Goal: Task Accomplishment & Management: Use online tool/utility

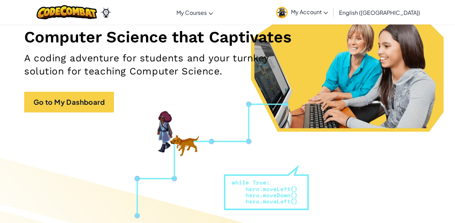
scroll to position [69, 0]
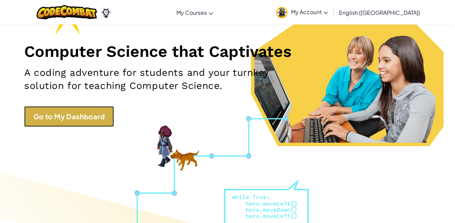
click at [86, 121] on link "Go to My Dashboard" at bounding box center [69, 116] width 90 height 21
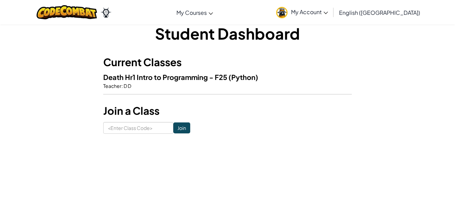
scroll to position [11, 0]
click at [122, 130] on input at bounding box center [138, 129] width 70 height 12
click at [187, 127] on input "Join" at bounding box center [181, 128] width 17 height 11
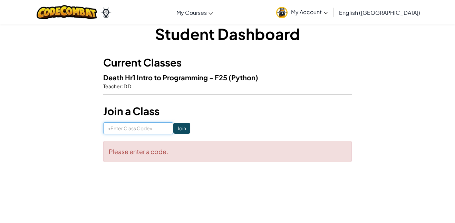
click at [156, 127] on input at bounding box center [138, 129] width 70 height 12
type input "D D"
click input "Join" at bounding box center [181, 128] width 17 height 11
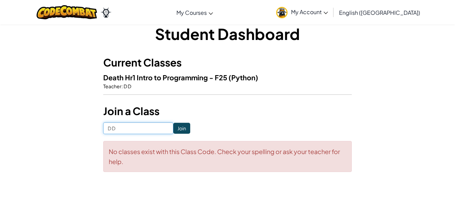
click at [128, 130] on input "D D" at bounding box center [138, 129] width 70 height 12
type input "D"
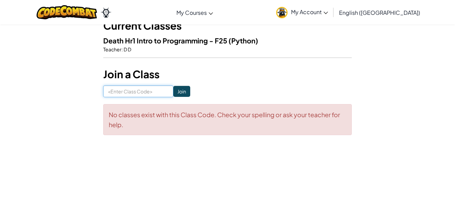
scroll to position [0, 0]
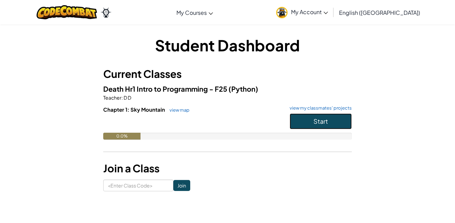
click at [314, 120] on span "Start" at bounding box center [320, 121] width 14 height 8
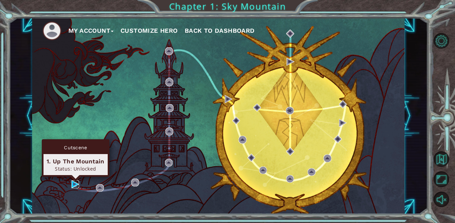
click at [76, 184] on img at bounding box center [75, 185] width 8 height 8
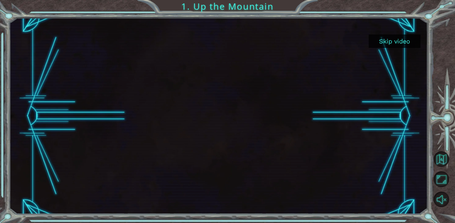
click at [380, 41] on button "Skip video" at bounding box center [395, 41] width 52 height 13
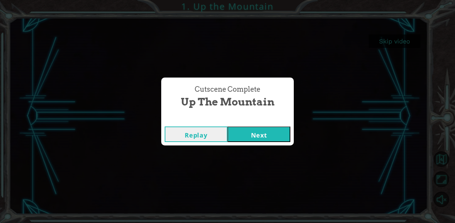
click at [257, 139] on button "Next" at bounding box center [258, 135] width 63 height 16
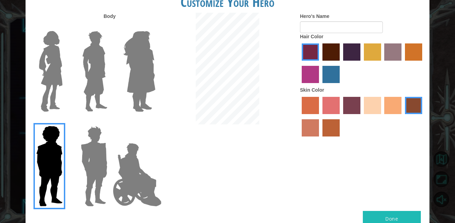
click at [139, 67] on img at bounding box center [139, 71] width 38 height 86
click at [155, 27] on input "Hero Amethyst" at bounding box center [155, 27] width 0 height 0
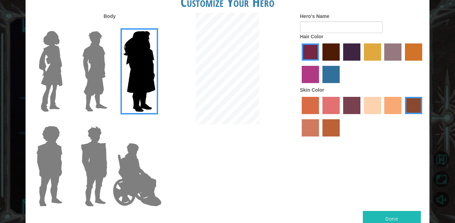
click at [98, 76] on img at bounding box center [94, 71] width 31 height 86
click at [110, 27] on input "Hero Lars" at bounding box center [110, 27] width 0 height 0
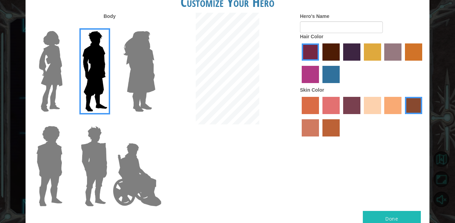
click at [48, 74] on img at bounding box center [50, 71] width 29 height 86
click at [65, 27] on input "Hero Connie" at bounding box center [65, 27] width 0 height 0
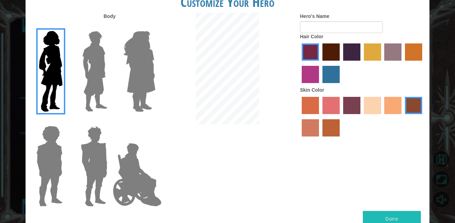
click at [151, 37] on img at bounding box center [139, 71] width 38 height 86
click at [155, 27] on input "Hero Amethyst" at bounding box center [155, 27] width 0 height 0
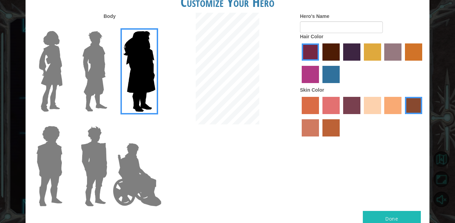
click at [53, 46] on img at bounding box center [50, 71] width 29 height 86
click at [65, 27] on input "Hero Connie" at bounding box center [65, 27] width 0 height 0
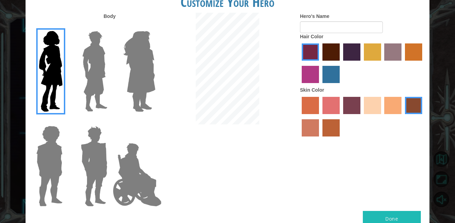
click at [131, 160] on img at bounding box center [137, 174] width 54 height 69
click at [155, 121] on input "Hero Jamie" at bounding box center [155, 121] width 0 height 0
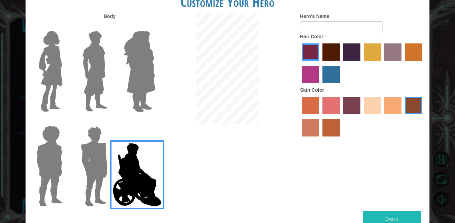
click at [44, 69] on img at bounding box center [50, 71] width 29 height 86
click at [65, 27] on input "Hero Connie" at bounding box center [65, 27] width 0 height 0
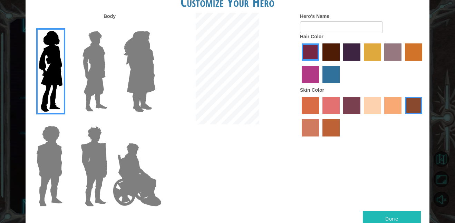
click at [326, 107] on label "froly skin color" at bounding box center [330, 105] width 17 height 17
click at [320, 117] on input "froly skin color" at bounding box center [320, 117] width 0 height 0
click at [326, 107] on label "froly skin color" at bounding box center [330, 105] width 17 height 17
click at [320, 117] on input "froly skin color" at bounding box center [320, 117] width 0 height 0
click at [377, 108] on label "sandy beach skin color" at bounding box center [372, 105] width 17 height 17
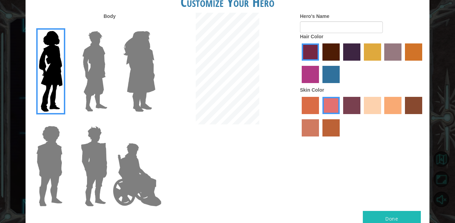
click at [361, 117] on input "sandy beach skin color" at bounding box center [361, 117] width 0 height 0
click at [312, 126] on label "burning sand skin color" at bounding box center [310, 127] width 17 height 17
click at [423, 117] on input "burning sand skin color" at bounding box center [423, 117] width 0 height 0
click at [302, 104] on label "sorbus skin color" at bounding box center [310, 105] width 17 height 17
click at [299, 117] on input "sorbus skin color" at bounding box center [299, 117] width 0 height 0
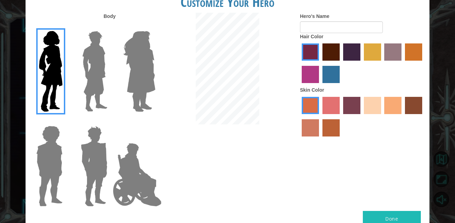
click at [396, 105] on label "tacao skin color" at bounding box center [392, 105] width 17 height 17
click at [382, 117] on input "tacao skin color" at bounding box center [382, 117] width 0 height 0
click at [381, 105] on div at bounding box center [362, 117] width 124 height 45
click at [365, 52] on label "tulip tree hair color" at bounding box center [372, 51] width 17 height 17
click at [361, 63] on input "tulip tree hair color" at bounding box center [361, 63] width 0 height 0
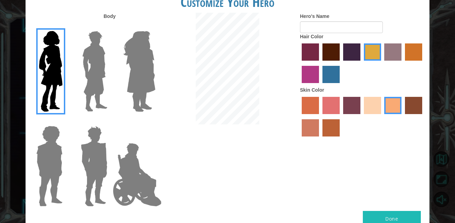
click at [325, 49] on label "maroon hair color" at bounding box center [330, 51] width 17 height 17
click at [320, 63] on input "maroon hair color" at bounding box center [320, 63] width 0 height 0
click at [420, 52] on label "gold drop hair color" at bounding box center [413, 51] width 17 height 17
click at [402, 63] on input "gold drop hair color" at bounding box center [402, 63] width 0 height 0
click at [303, 53] on label "paprika hair color" at bounding box center [310, 51] width 17 height 17
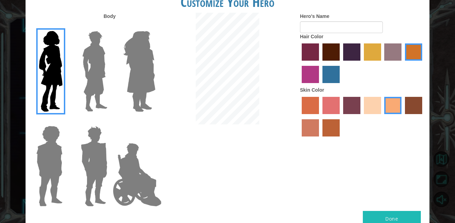
click at [299, 63] on input "paprika hair color" at bounding box center [299, 63] width 0 height 0
click at [308, 79] on label "medium red violet hair color" at bounding box center [310, 74] width 17 height 17
click at [423, 63] on input "medium red violet hair color" at bounding box center [423, 63] width 0 height 0
click at [337, 72] on label "lachmara hair color" at bounding box center [330, 74] width 17 height 17
click at [320, 86] on input "lachmara hair color" at bounding box center [320, 86] width 0 height 0
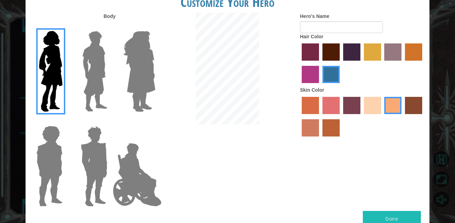
click at [330, 50] on label "maroon hair color" at bounding box center [330, 51] width 17 height 17
click at [320, 63] on input "maroon hair color" at bounding box center [320, 63] width 0 height 0
click at [396, 50] on label "bazaar hair color" at bounding box center [392, 51] width 17 height 17
click at [382, 63] on input "bazaar hair color" at bounding box center [382, 63] width 0 height 0
click at [354, 48] on label "hot purple hair color" at bounding box center [351, 51] width 17 height 17
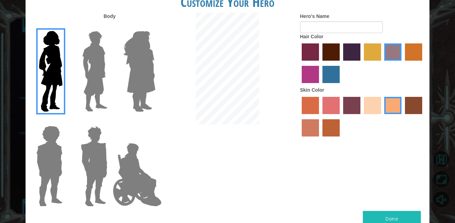
click at [341, 63] on input "hot purple hair color" at bounding box center [341, 63] width 0 height 0
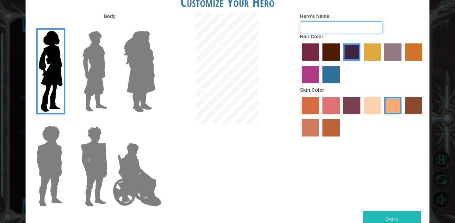
click at [328, 23] on input "Hero's Name" at bounding box center [341, 27] width 83 height 12
type input "Aris 6'7"
click at [401, 216] on button "Done" at bounding box center [392, 219] width 58 height 16
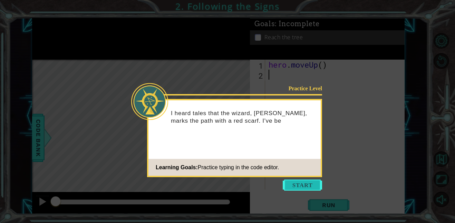
click at [293, 184] on button "Start" at bounding box center [302, 185] width 39 height 11
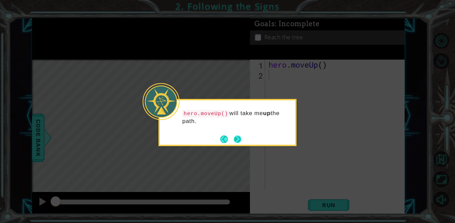
click at [239, 140] on button "Next" at bounding box center [237, 139] width 11 height 11
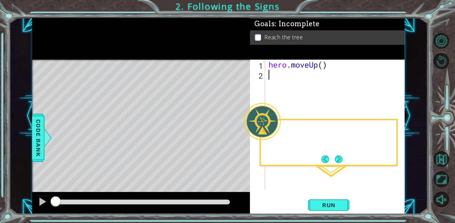
click at [239, 140] on div "Level Map" at bounding box center [191, 161] width 319 height 203
click at [335, 202] on span "Run" at bounding box center [328, 205] width 27 height 7
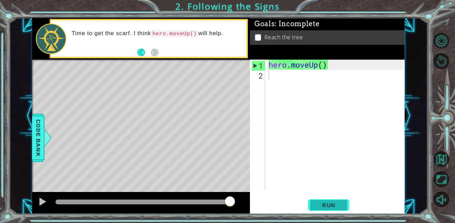
click at [324, 203] on span "Run" at bounding box center [328, 205] width 27 height 7
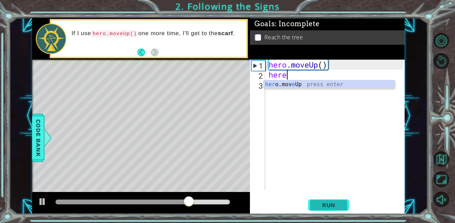
scroll to position [0, 0]
type textarea "hero"
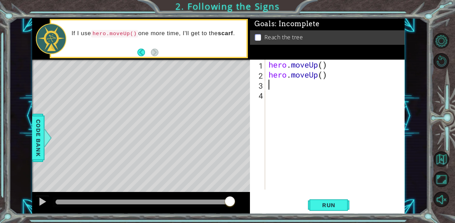
scroll to position [0, 0]
type textarea "hero.moveUp()"
click at [330, 208] on span "Run" at bounding box center [328, 205] width 27 height 7
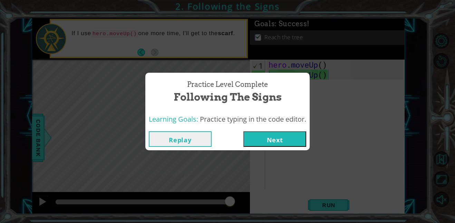
click at [274, 143] on button "Next" at bounding box center [274, 139] width 63 height 16
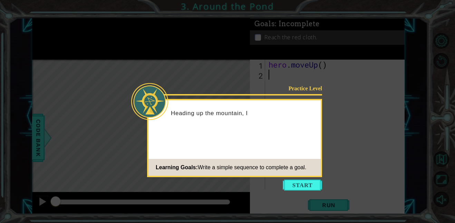
click at [274, 143] on div "Practice Level Heading up the mountain, I Learning Goals: Write a simple sequen…" at bounding box center [234, 138] width 175 height 78
click at [307, 186] on button "Start" at bounding box center [302, 185] width 39 height 11
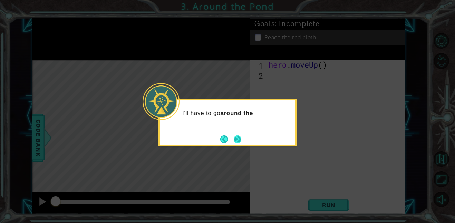
click at [235, 140] on button "Next" at bounding box center [237, 139] width 9 height 9
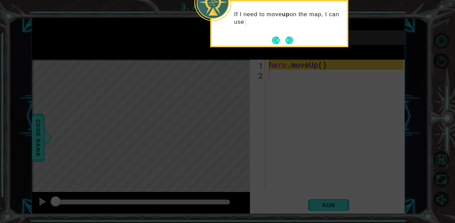
click at [290, 34] on div "If I need to move up on the map, I can use" at bounding box center [279, 21] width 135 height 35
click at [292, 36] on button "Next" at bounding box center [289, 40] width 11 height 11
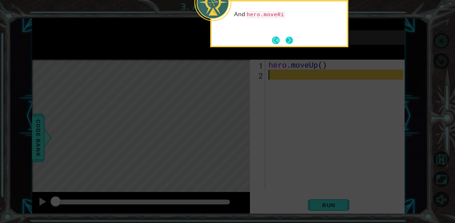
click at [291, 41] on button "Next" at bounding box center [289, 40] width 8 height 8
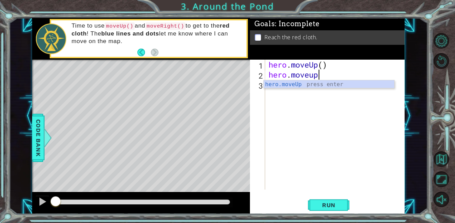
scroll to position [0, 2]
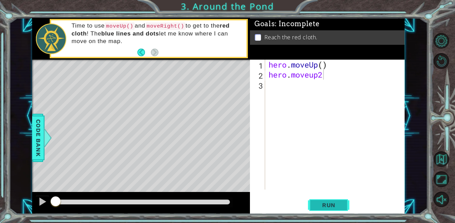
click at [330, 205] on span "Run" at bounding box center [328, 205] width 27 height 7
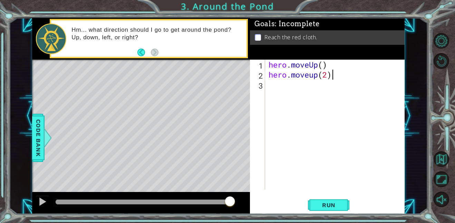
scroll to position [0, 2]
click at [322, 209] on button "Run" at bounding box center [328, 205] width 41 height 16
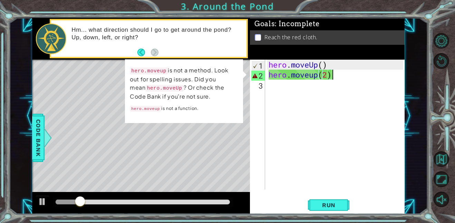
click at [314, 76] on div "hero . moveUp ( ) hero . moveup ( 2 )" at bounding box center [336, 135] width 139 height 150
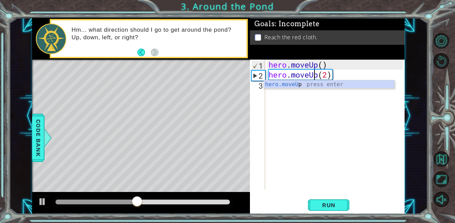
scroll to position [0, 2]
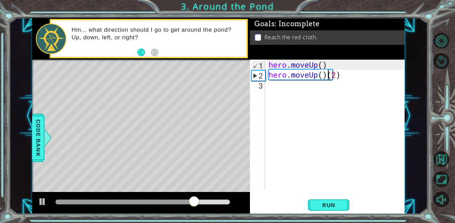
click at [343, 75] on div "hero . moveUp ( ) hero . moveUp ( ) ( 2 )" at bounding box center [336, 135] width 139 height 150
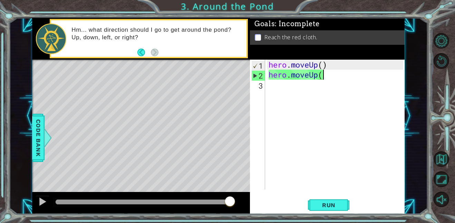
type textarea "hero.moveUp()"
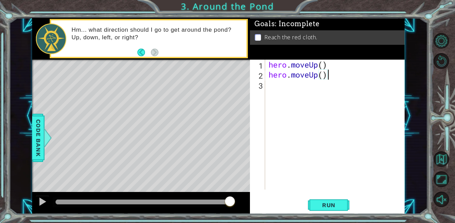
scroll to position [0, 0]
type textarea "hero.moveUp()"
click at [321, 202] on span "Run" at bounding box center [328, 205] width 27 height 7
type textarea "h"
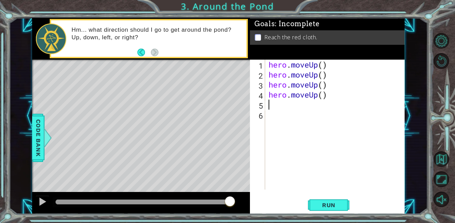
type textarea "h"
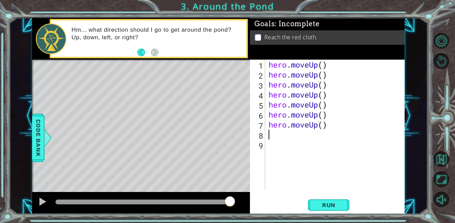
type textarea "h"
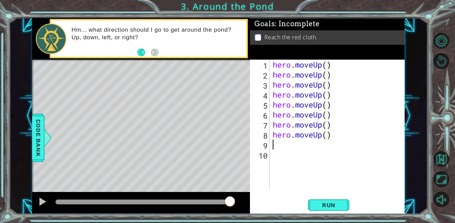
type textarea "h"
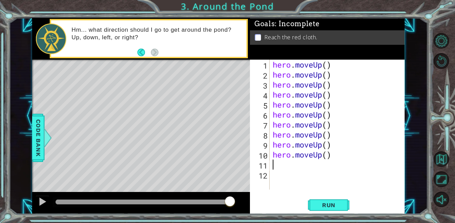
type textarea "h"
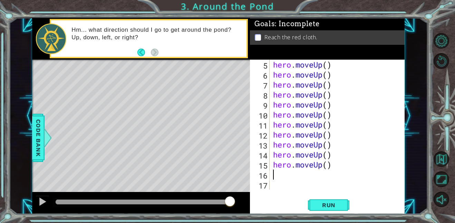
type textarea "h"
click at [324, 207] on span "Run" at bounding box center [328, 205] width 27 height 7
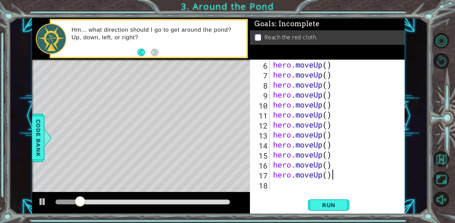
scroll to position [50, 0]
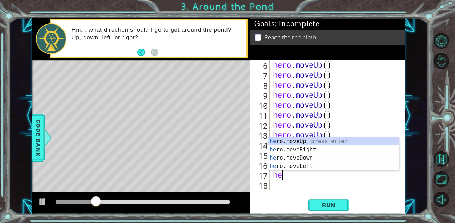
type textarea "h"
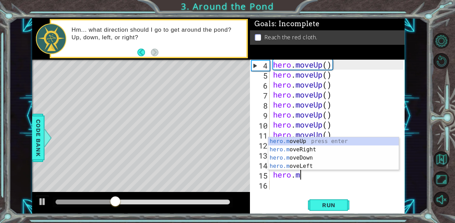
type textarea "h"
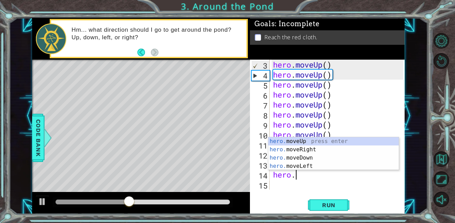
type textarea "h"
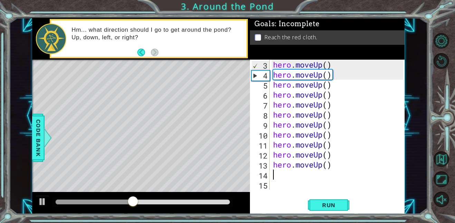
scroll to position [10, 0]
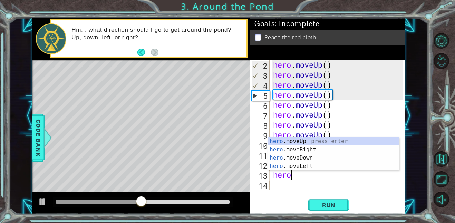
type textarea "h"
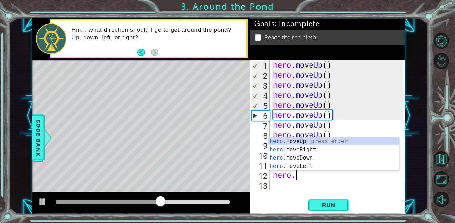
type textarea "h"
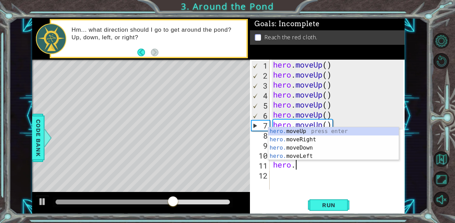
type textarea "h"
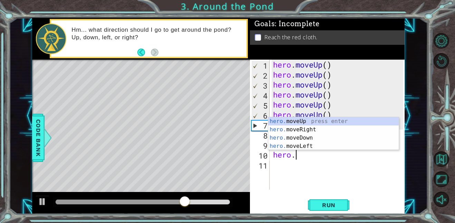
type textarea "h"
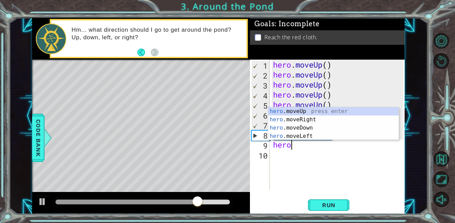
type textarea "h"
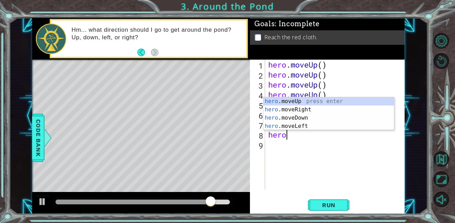
type textarea "h"
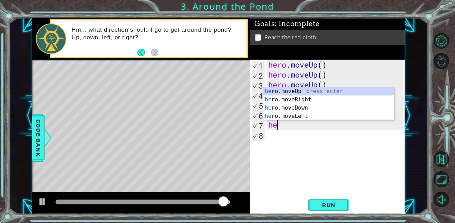
type textarea "h"
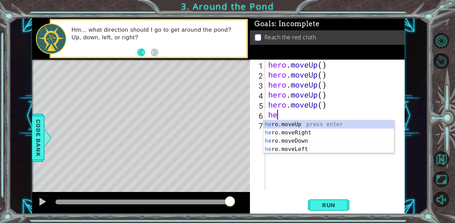
type textarea "h"
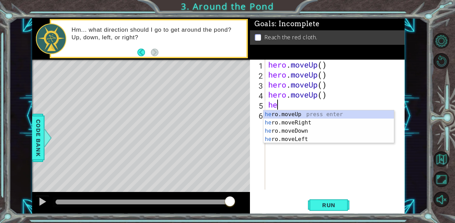
type textarea "h"
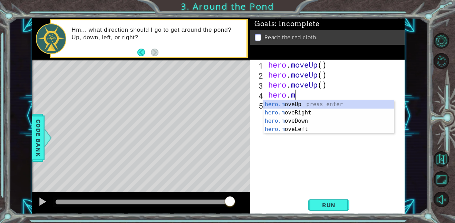
type textarea "h"
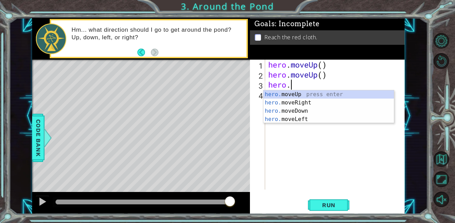
type textarea "h"
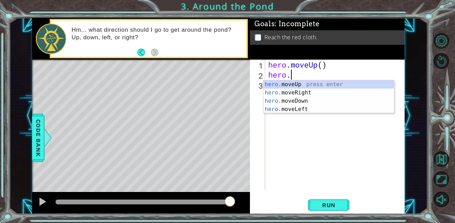
type textarea "h"
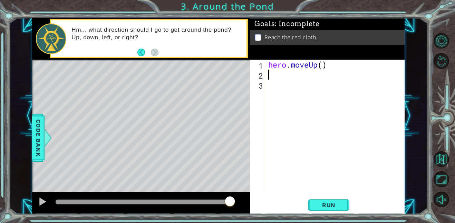
click at [323, 67] on div "hero . moveUp ( )" at bounding box center [337, 135] width 140 height 150
click at [334, 67] on div "hero . moveUp ( )" at bounding box center [337, 135] width 140 height 150
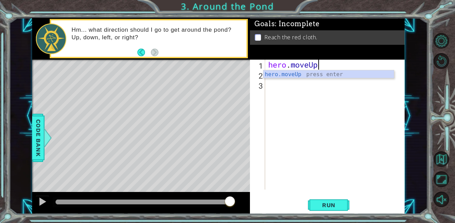
scroll to position [0, 2]
type textarea "hero.moveUp"
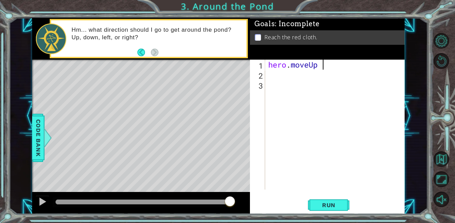
click at [265, 76] on div "2" at bounding box center [258, 76] width 14 height 10
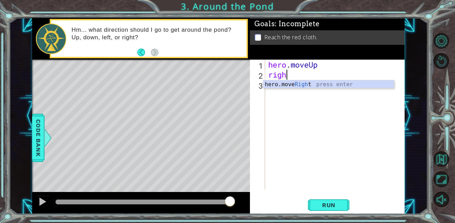
type textarea "right"
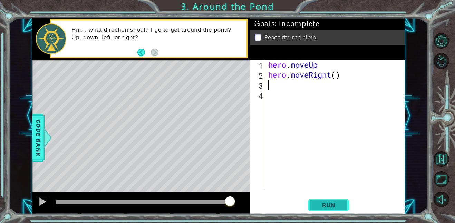
click at [331, 206] on span "Run" at bounding box center [328, 205] width 27 height 7
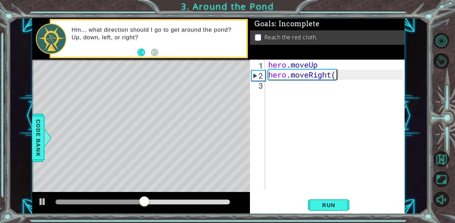
click at [343, 72] on div "hero . moveUp hero . moveRight (" at bounding box center [337, 135] width 140 height 150
click at [341, 78] on div "hero . moveUp hero . moveRight (" at bounding box center [337, 135] width 140 height 150
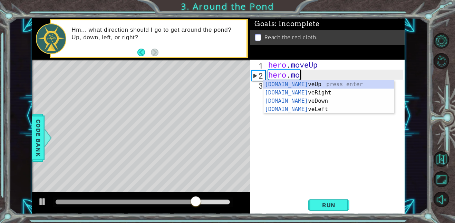
scroll to position [0, 0]
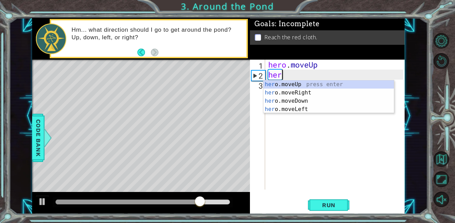
type textarea "h"
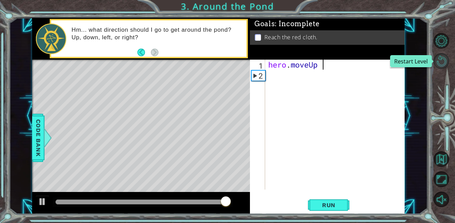
type textarea "hero.moveUp"
click at [439, 67] on button "Restart Level" at bounding box center [441, 61] width 16 height 16
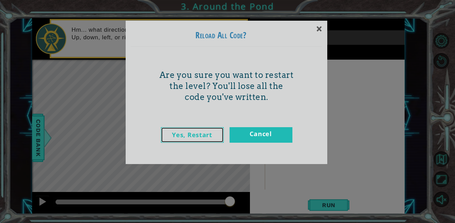
click at [210, 134] on link "Yes, Restart" at bounding box center [192, 135] width 63 height 16
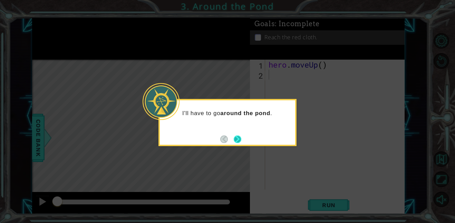
click at [235, 138] on button "Next" at bounding box center [238, 139] width 8 height 8
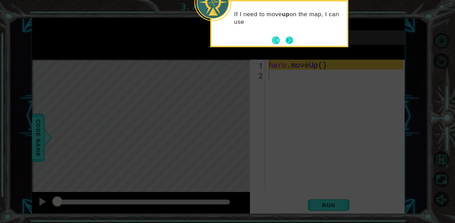
click at [288, 39] on button "Next" at bounding box center [289, 41] width 12 height 12
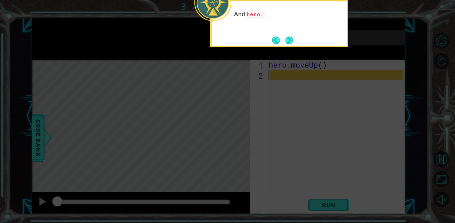
click at [288, 39] on button "Next" at bounding box center [289, 40] width 8 height 8
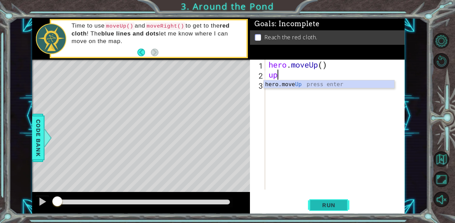
type textarea "up"
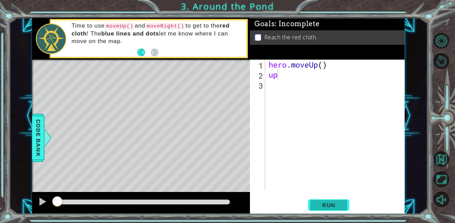
click at [324, 209] on button "Run" at bounding box center [328, 205] width 41 height 16
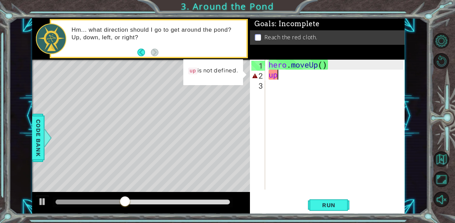
click at [269, 85] on div "hero . moveUp ( ) up" at bounding box center [336, 135] width 139 height 150
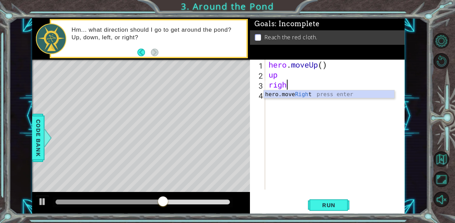
scroll to position [0, 1]
click at [324, 208] on span "Run" at bounding box center [328, 205] width 27 height 7
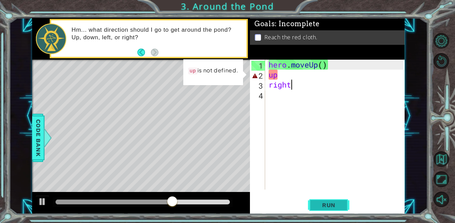
click at [315, 204] on span "Run" at bounding box center [328, 205] width 27 height 7
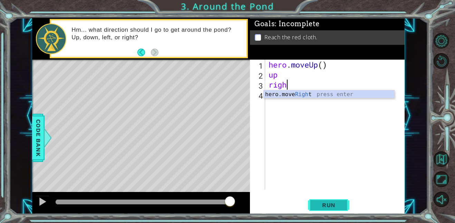
scroll to position [0, 0]
type textarea "r"
type textarea "u"
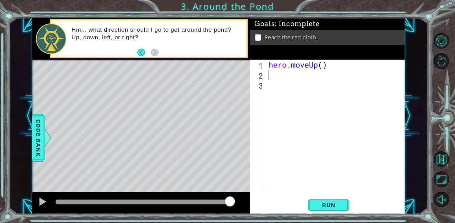
click at [325, 66] on div "hero . moveUp ( )" at bounding box center [336, 135] width 139 height 150
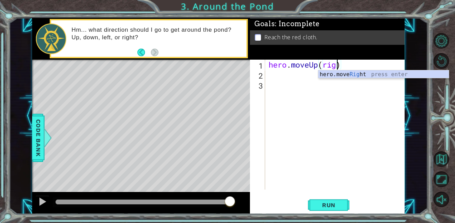
scroll to position [0, 3]
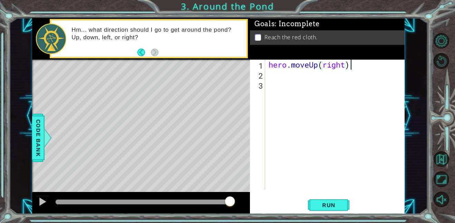
click at [355, 67] on div "hero . moveUp ( right )" at bounding box center [336, 135] width 139 height 150
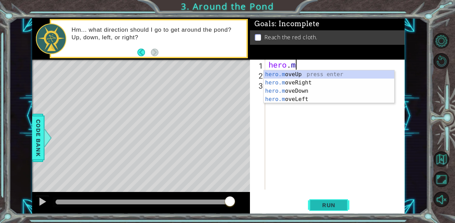
scroll to position [0, 0]
type textarea "h"
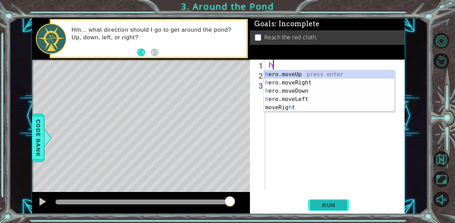
scroll to position [0, 0]
click at [316, 76] on div "h ero.moveUp press enter h ero.moveRight press enter h ero.moveDown press enter…" at bounding box center [329, 99] width 130 height 58
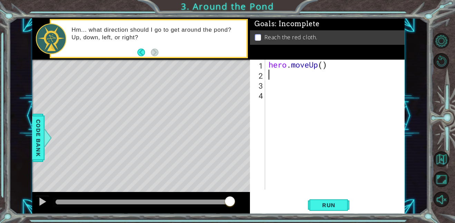
click at [322, 66] on div "hero . moveUp ( )" at bounding box center [336, 135] width 139 height 150
type textarea "hero.moveUp(2)"
click at [283, 75] on div "hero . moveUp ( 2 )" at bounding box center [336, 135] width 139 height 150
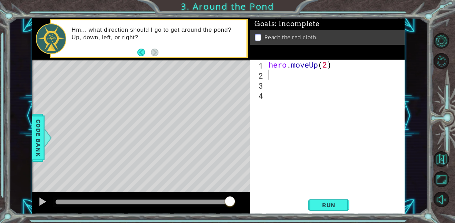
type textarea "h"
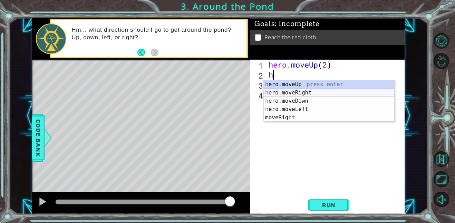
click at [295, 91] on div "h ero.moveUp press enter h ero.moveRight press enter h ero.moveDown press enter…" at bounding box center [329, 109] width 130 height 58
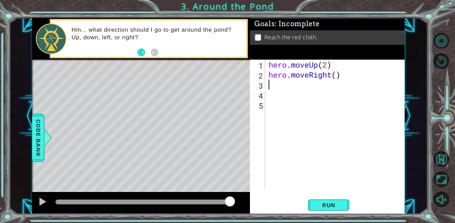
type textarea "h"
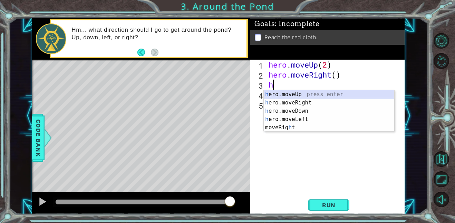
click at [290, 97] on div "h ero.moveUp press enter h ero.moveRight press enter h ero.moveDown press enter…" at bounding box center [329, 119] width 130 height 58
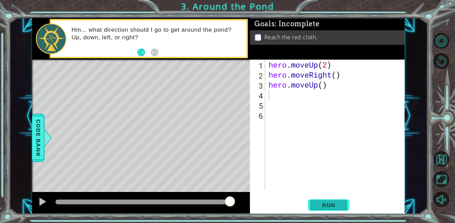
click at [336, 202] on span "Run" at bounding box center [328, 205] width 27 height 7
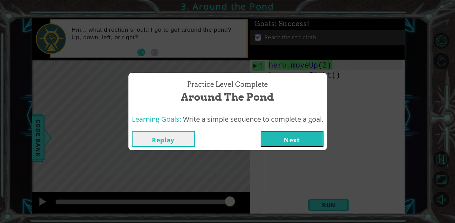
click at [299, 137] on button "Next" at bounding box center [292, 139] width 63 height 16
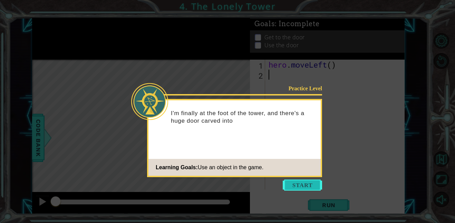
click at [293, 188] on button "Start" at bounding box center [302, 185] width 39 height 11
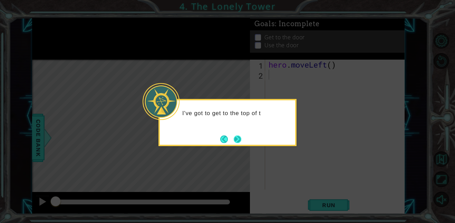
click at [240, 143] on button "Next" at bounding box center [238, 140] width 8 height 8
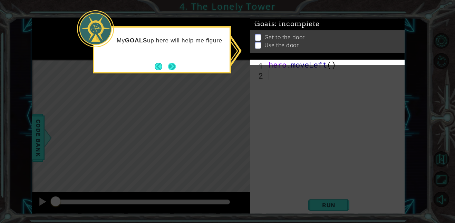
click at [172, 64] on button "Next" at bounding box center [172, 66] width 8 height 8
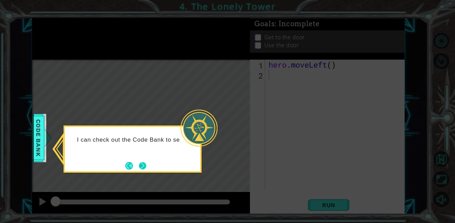
click at [145, 169] on button "Next" at bounding box center [143, 166] width 8 height 8
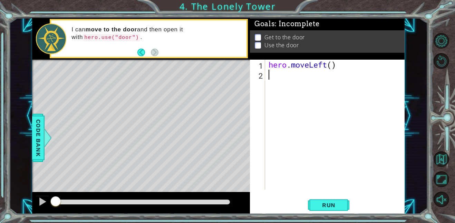
type textarea "h"
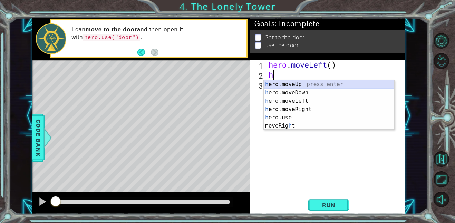
click at [316, 81] on div "h ero.moveUp press enter h ero.moveDown press enter h ero.moveLeft press enter …" at bounding box center [329, 113] width 130 height 66
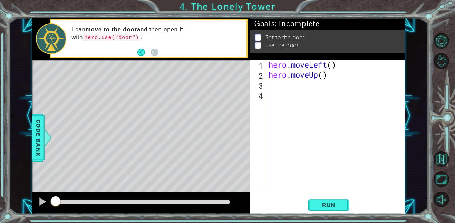
click at [331, 64] on div "hero . moveLeft ( ) hero . moveUp ( )" at bounding box center [336, 135] width 139 height 150
type textarea "hero.moveLeft(2)"
click at [278, 85] on div "hero . moveLeft ( 2 ) hero . moveUp ( )" at bounding box center [336, 135] width 139 height 150
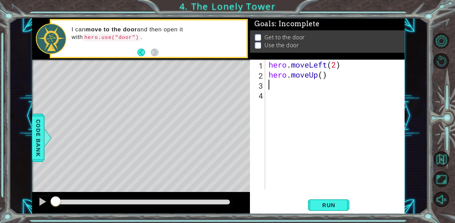
click at [324, 77] on div "hero . moveLeft ( 2 ) hero . moveUp ( )" at bounding box center [336, 135] width 139 height 150
type textarea "hero.moveUp(2)"
click at [273, 86] on div "hero . moveLeft ( 2 ) hero . moveUp ( 2 )" at bounding box center [336, 135] width 139 height 150
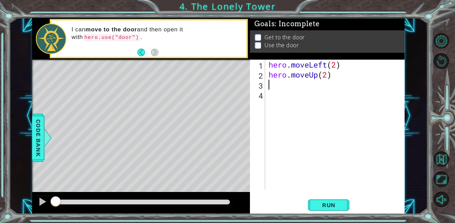
type textarea "h"
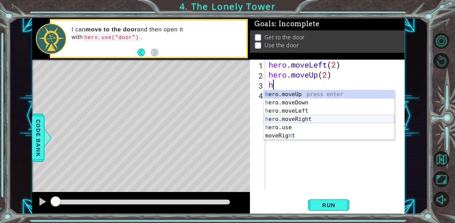
click at [321, 118] on div "h ero.moveUp press enter h ero.moveDown press enter h ero.moveLeft press enter …" at bounding box center [329, 123] width 130 height 66
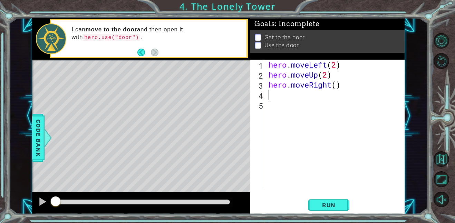
click at [335, 86] on div "hero . moveLeft ( 2 ) hero . moveUp ( 2 ) hero . moveRight ( )" at bounding box center [336, 135] width 139 height 150
type textarea "hero.moveRight(2)"
click at [340, 205] on span "Run" at bounding box center [328, 205] width 27 height 7
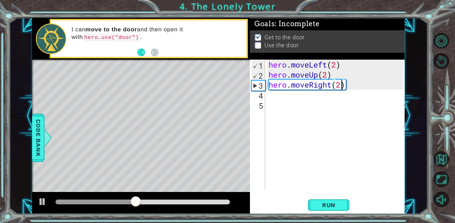
click at [273, 99] on div "hero . moveLeft ( 2 ) hero . moveUp ( 2 ) hero . moveRight ( 2 )" at bounding box center [336, 135] width 139 height 150
type textarea "h"
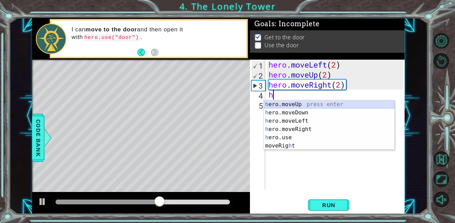
click at [308, 105] on div "h ero.moveUp press enter h ero.moveDown press enter h ero.moveLeft press enter …" at bounding box center [329, 133] width 130 height 66
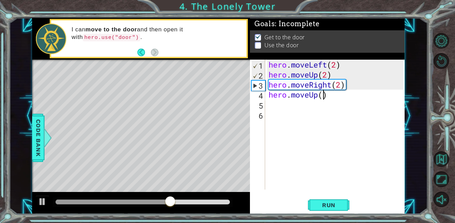
click at [322, 96] on div "hero . moveLeft ( 2 ) hero . moveUp ( 2 ) hero . moveRight ( 2 ) hero . moveUp …" at bounding box center [336, 135] width 139 height 150
type textarea "hero.moveUp(1)"
click at [327, 204] on span "Run" at bounding box center [328, 205] width 27 height 7
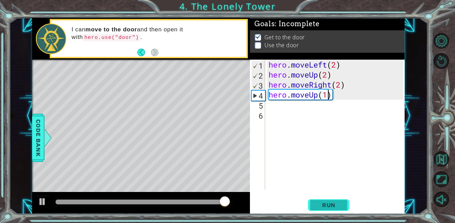
click at [327, 204] on span "Run" at bounding box center [328, 205] width 27 height 7
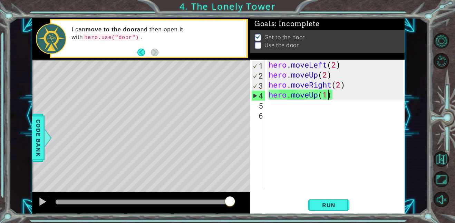
click at [281, 109] on div "hero . moveLeft ( 2 ) hero . moveUp ( 2 ) hero . moveRight ( 2 ) hero . moveUp …" at bounding box center [336, 135] width 139 height 150
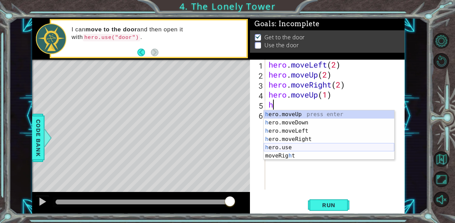
click at [297, 148] on div "h ero.moveUp press enter h ero.moveDown press enter h ero.moveLeft press enter …" at bounding box center [329, 143] width 130 height 66
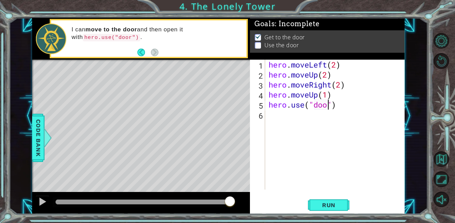
scroll to position [0, 3]
click at [332, 202] on span "Run" at bounding box center [328, 205] width 27 height 7
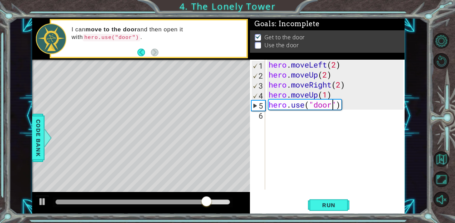
click at [333, 95] on div "hero . moveLeft ( 2 ) hero . moveUp ( 2 ) hero . moveRight ( 2 ) hero . moveUp …" at bounding box center [336, 135] width 139 height 150
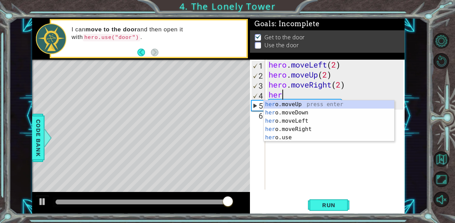
scroll to position [0, 0]
type textarea "h"
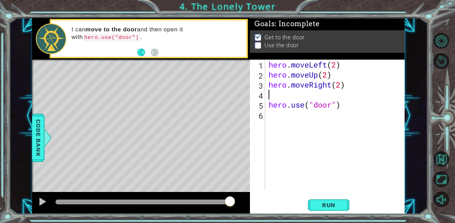
click at [347, 100] on div "hero . moveLeft ( 2 ) hero . moveUp ( 2 ) hero . moveRight ( 2 ) hero . use ( "…" at bounding box center [336, 135] width 139 height 150
click at [348, 105] on div "hero . moveLeft ( 2 ) hero . moveUp ( 2 ) hero . moveRight ( 2 ) hero . use ( "…" at bounding box center [336, 135] width 139 height 150
type textarea "hero.use("door")"
drag, startPoint x: 348, startPoint y: 105, endPoint x: 270, endPoint y: 109, distance: 77.8
click at [270, 109] on div "hero . moveLeft ( 2 ) hero . moveUp ( 2 ) hero . moveRight ( 2 ) hero . use ( "…" at bounding box center [336, 135] width 139 height 150
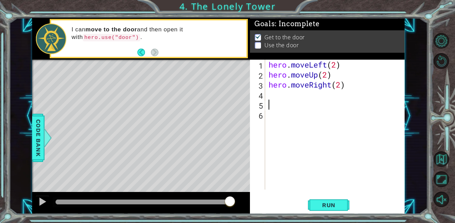
click at [266, 91] on div "1 2 3 4 5 6 hero . moveLeft ( 2 ) hero . moveUp ( 2 ) hero . moveRight ( 2 ) הה…" at bounding box center [326, 125] width 153 height 130
click at [270, 96] on div "hero . moveLeft ( 2 ) hero . moveUp ( 2 ) hero . moveRight ( 2 )" at bounding box center [336, 135] width 139 height 150
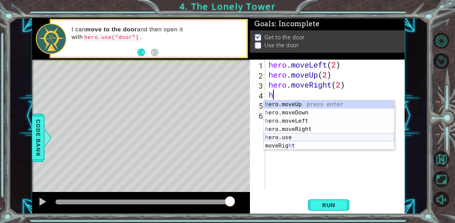
click at [283, 138] on div "h ero.moveUp press enter h ero.moveDown press enter h ero.moveLeft press enter …" at bounding box center [329, 133] width 130 height 66
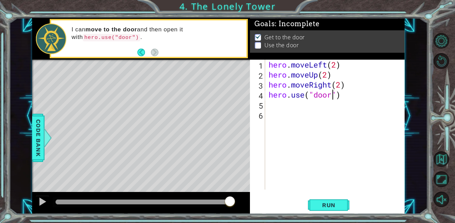
scroll to position [0, 3]
type textarea "hero.use("door")"
click at [333, 207] on span "Run" at bounding box center [328, 205] width 27 height 7
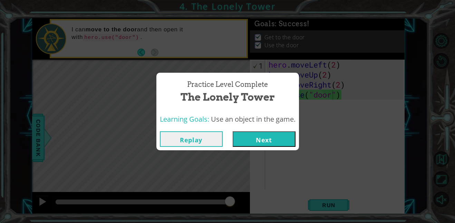
click at [251, 141] on button "Next" at bounding box center [264, 139] width 63 height 16
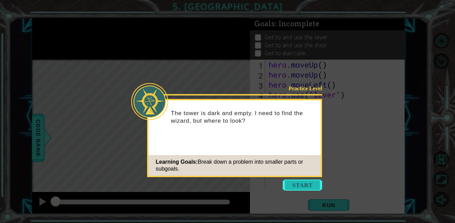
click at [301, 184] on button "Start" at bounding box center [302, 185] width 39 height 11
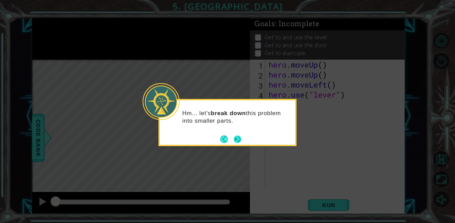
click at [237, 139] on button "Next" at bounding box center [237, 139] width 9 height 9
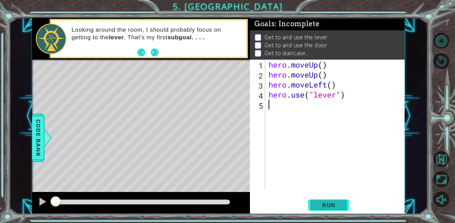
click at [323, 204] on span "Run" at bounding box center [328, 205] width 27 height 7
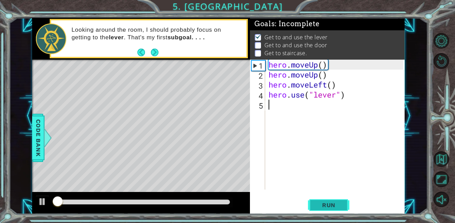
scroll to position [0, 0]
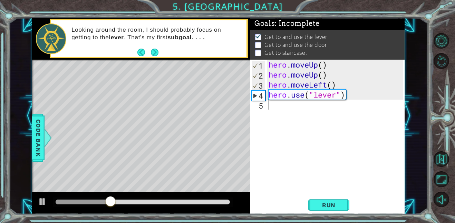
type textarea "h"
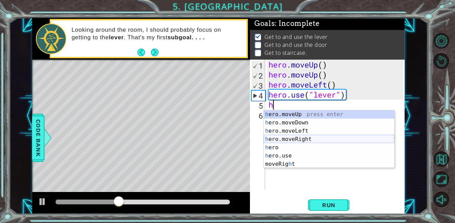
click at [316, 139] on div "h ero.moveUp press enter h ero.moveDown press enter h ero.moveLeft press enter …" at bounding box center [329, 147] width 130 height 75
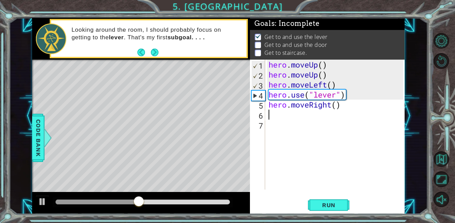
click at [337, 105] on div "hero . moveUp ( ) hero . moveUp ( ) hero . moveLeft ( ) hero . use ( "lever" ) …" at bounding box center [336, 135] width 139 height 150
type textarea "hero.moveRight(3)"
click at [271, 114] on div "hero . moveUp ( ) hero . moveUp ( ) hero . moveLeft ( ) hero . use ( "lever" ) …" at bounding box center [336, 135] width 139 height 150
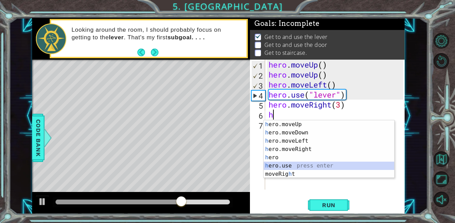
click at [295, 166] on div "h ero.moveUp press enter h ero.moveDown press enter h ero.moveLeft press enter …" at bounding box center [329, 157] width 130 height 75
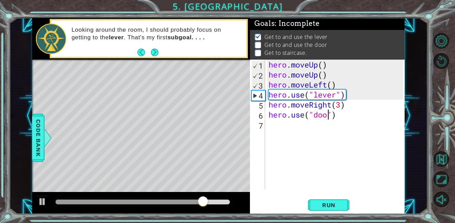
scroll to position [0, 3]
type textarea "hero.use("door")"
click at [334, 206] on span "Run" at bounding box center [328, 205] width 27 height 7
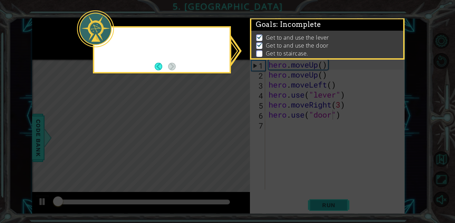
scroll to position [0, 0]
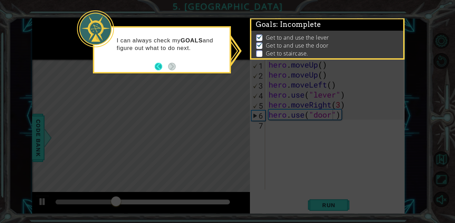
click at [157, 65] on button "Back" at bounding box center [161, 67] width 13 height 8
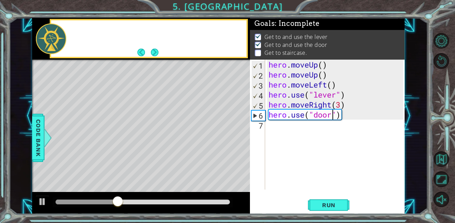
scroll to position [0, 0]
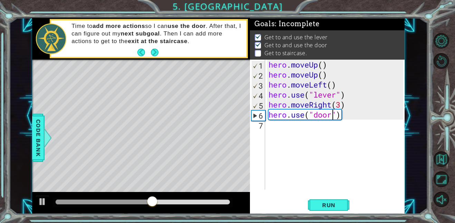
click at [278, 128] on div "hero . moveUp ( ) hero . moveUp ( ) hero . moveLeft ( ) hero . use ( "lever" ) …" at bounding box center [336, 135] width 139 height 150
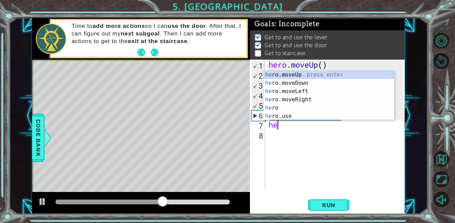
type textarea "her"
click at [301, 71] on div "her o.moveUp press enter her o.moveDown press enter her o.moveLeft press enter …" at bounding box center [329, 104] width 130 height 66
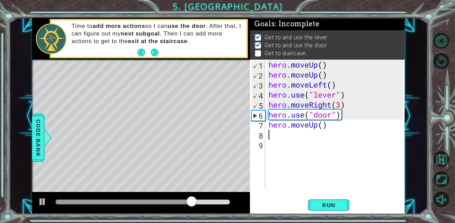
click at [324, 126] on div "hero . moveUp ( ) hero . moveUp ( ) hero . moveLeft ( ) hero . use ( "lever" ) …" at bounding box center [336, 135] width 139 height 150
type textarea "hero.moveUp(2)"
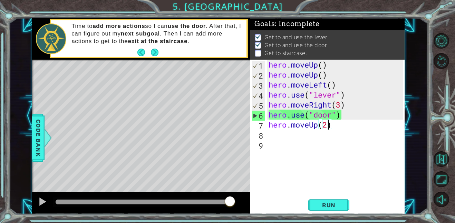
click at [287, 137] on div "hero . moveUp ( ) hero . moveUp ( ) hero . moveLeft ( ) hero . use ( "lever" ) …" at bounding box center [336, 135] width 139 height 150
type textarea "h"
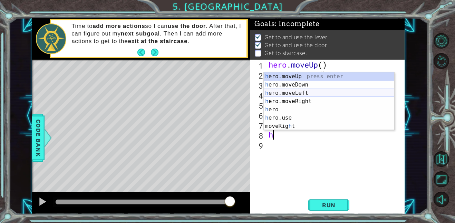
click at [303, 92] on div "h ero.moveUp press enter h ero.moveDown press enter h ero.moveLeft press enter …" at bounding box center [329, 109] width 130 height 75
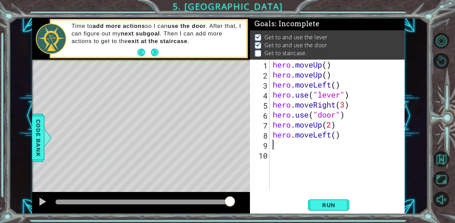
click at [339, 137] on div "hero . moveUp ( ) hero . moveUp ( ) hero . moveLeft ( ) hero . use ( "lever" ) …" at bounding box center [338, 135] width 135 height 150
type textarea "hero.moveLeft(3)"
click at [328, 205] on span "Run" at bounding box center [328, 205] width 27 height 7
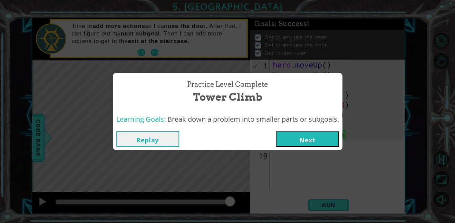
click at [301, 140] on button "Next" at bounding box center [307, 139] width 63 height 16
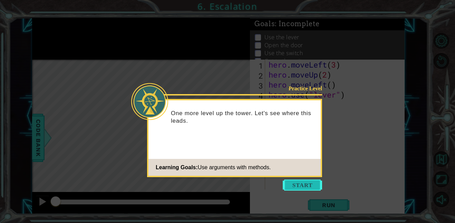
click at [316, 186] on button "Start" at bounding box center [302, 185] width 39 height 11
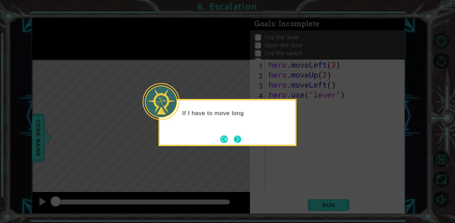
click at [239, 143] on button "Next" at bounding box center [237, 139] width 8 height 8
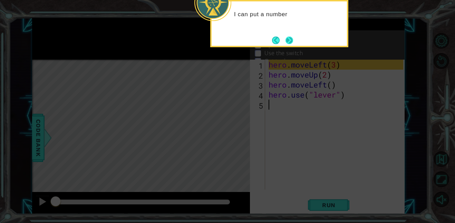
click at [290, 43] on button "Next" at bounding box center [289, 41] width 8 height 8
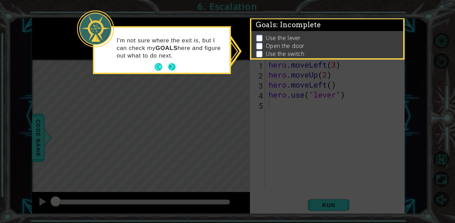
click at [169, 63] on button "Next" at bounding box center [172, 67] width 8 height 8
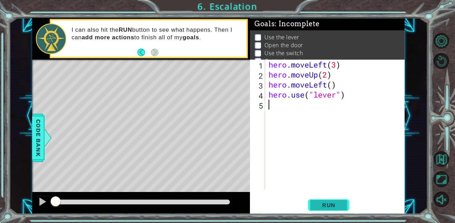
click at [327, 206] on span "Run" at bounding box center [328, 205] width 27 height 7
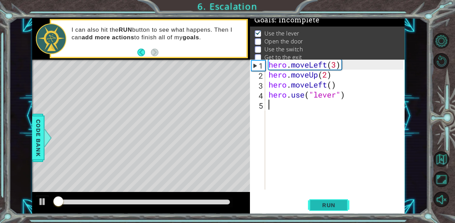
scroll to position [4, 0]
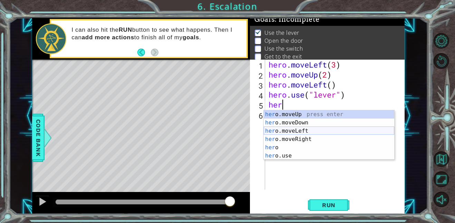
click at [297, 128] on div "her o.moveUp press enter her o.moveDown press enter her o.moveLeft press enter …" at bounding box center [329, 143] width 130 height 66
type textarea "hero.moveLeft(1)"
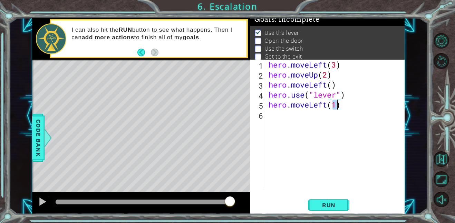
click at [283, 119] on div "hero . moveLeft ( 3 ) hero . moveUp ( 2 ) hero . moveLeft ( ) hero . use ( "lev…" at bounding box center [336, 135] width 139 height 150
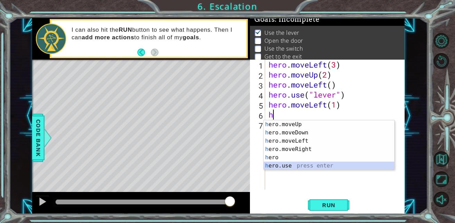
click at [287, 165] on div "h ero.moveUp press enter h ero.moveDown press enter h ero.moveLeft press enter …" at bounding box center [329, 153] width 130 height 66
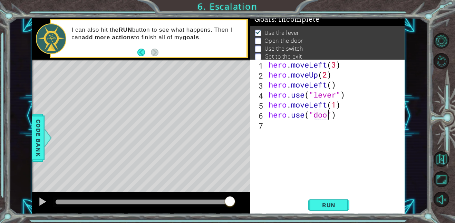
scroll to position [0, 3]
type textarea "hero.use("door")"
click at [330, 194] on div "hero.use("door") 1 2 3 4 5 6 7 hero . moveLeft ( 3 ) hero . moveUp ( 2 ) hero .…" at bounding box center [327, 137] width 155 height 155
click at [327, 200] on button "Run" at bounding box center [328, 205] width 41 height 16
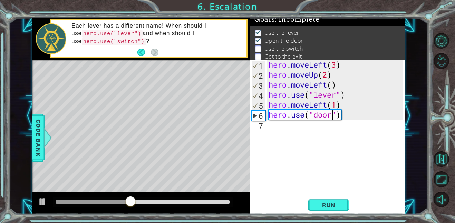
click at [283, 133] on div "hero . moveLeft ( 3 ) hero . moveUp ( 2 ) hero . moveLeft ( ) hero . use ( "lev…" at bounding box center [336, 135] width 139 height 150
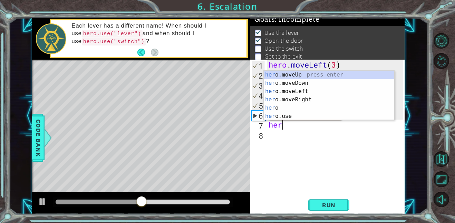
scroll to position [0, 0]
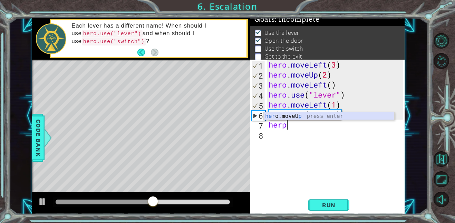
click at [307, 118] on div "her o.moveU p press enter" at bounding box center [329, 124] width 130 height 25
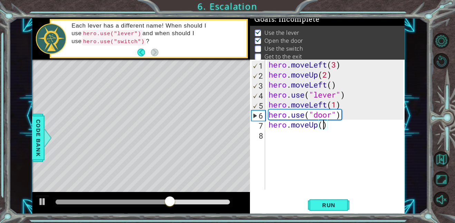
type textarea "hero.moveUp(2)"
click at [275, 135] on div "hero . moveLeft ( 3 ) hero . moveUp ( 2 ) hero . moveLeft ( ) hero . use ( "lev…" at bounding box center [336, 135] width 139 height 150
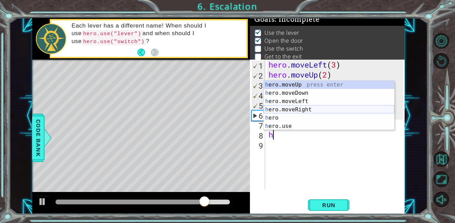
click at [312, 113] on div "h ero.moveUp press enter h ero.moveDown press enter h ero.moveLeft press enter …" at bounding box center [329, 114] width 130 height 66
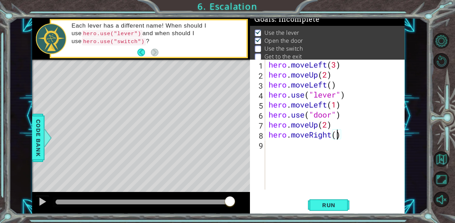
scroll to position [0, 3]
type textarea "hero.moveRight(4)"
click at [334, 206] on span "Run" at bounding box center [328, 205] width 27 height 7
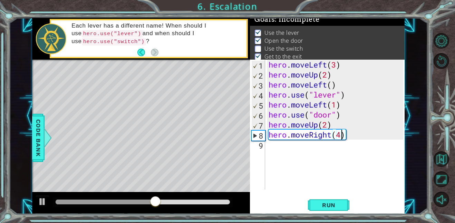
click at [284, 151] on div "hero . moveLeft ( 3 ) hero . moveUp ( 2 ) hero . moveLeft ( ) hero . use ( "lev…" at bounding box center [336, 135] width 139 height 150
click at [342, 135] on div "hero . moveLeft ( 3 ) hero . moveUp ( 2 ) hero . moveLeft ( ) hero . use ( "lev…" at bounding box center [336, 135] width 139 height 150
type textarea "hero.moveRight(3)"
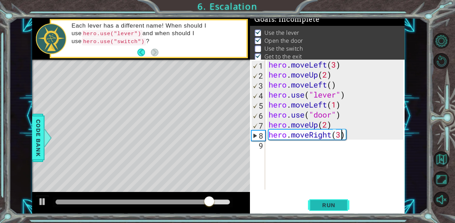
click at [320, 211] on button "Run" at bounding box center [328, 205] width 41 height 16
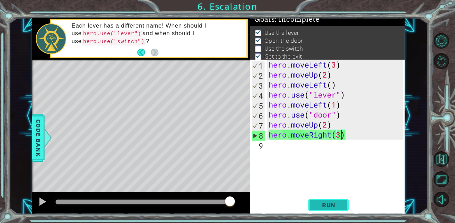
click at [319, 208] on span "Run" at bounding box center [328, 205] width 27 height 7
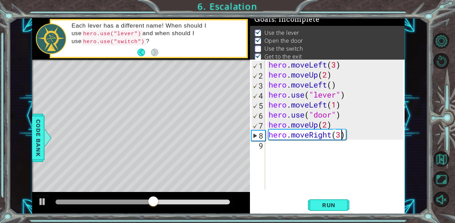
click at [275, 150] on div "hero . moveLeft ( 3 ) hero . moveUp ( 2 ) hero . moveLeft ( ) hero . use ( "lev…" at bounding box center [336, 135] width 139 height 150
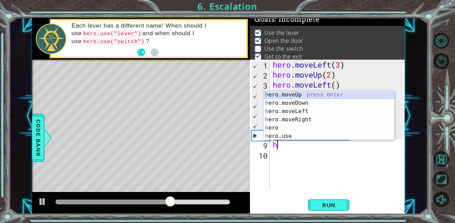
click at [293, 95] on div "h ero.moveUp press enter h ero.moveDown press enter h ero.moveLeft press enter …" at bounding box center [329, 124] width 130 height 66
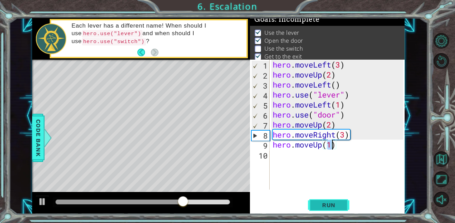
type textarea "hero.moveUp(1)"
click at [342, 207] on span "Run" at bounding box center [328, 205] width 27 height 7
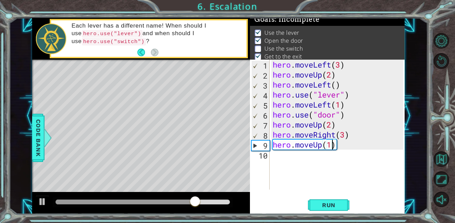
click at [292, 158] on div "hero . moveLeft ( 3 ) hero . moveUp ( 2 ) hero . moveLeft ( ) hero . use ( "lev…" at bounding box center [338, 135] width 135 height 150
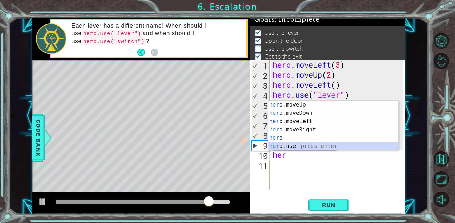
click at [289, 148] on div "her o.moveUp press enter her o.moveDown press enter her o.moveLeft press enter …" at bounding box center [333, 134] width 130 height 66
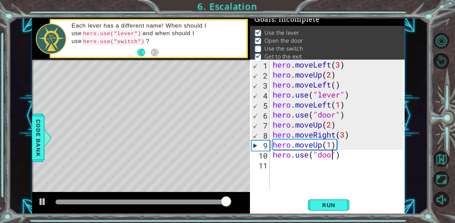
type textarea "hero.use("door")"
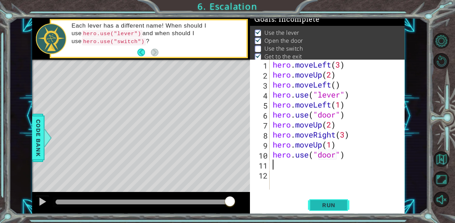
click at [321, 204] on span "Run" at bounding box center [328, 205] width 27 height 7
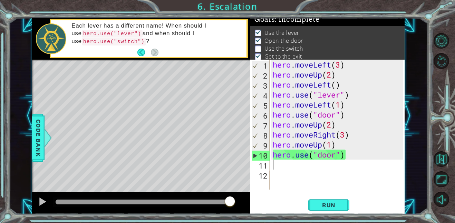
click at [336, 157] on div "hero . moveLeft ( 3 ) hero . moveUp ( 2 ) hero . moveLeft ( ) hero . use ( "lev…" at bounding box center [338, 135] width 135 height 150
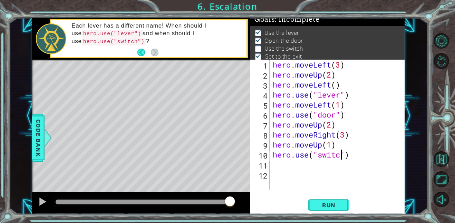
scroll to position [0, 3]
type textarea "hero.use("switch")"
